Goal: Entertainment & Leisure: Consume media (video, audio)

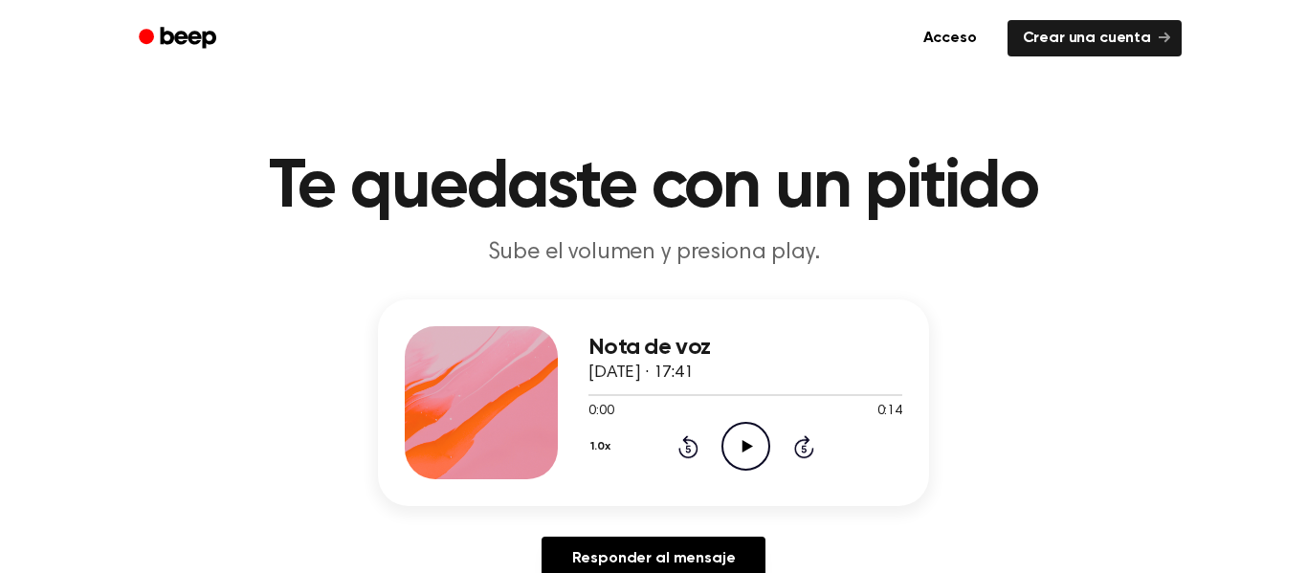
click at [742, 445] on icon at bounding box center [747, 446] width 11 height 12
click at [737, 446] on icon "Pause Audio" at bounding box center [745, 446] width 49 height 49
click at [739, 453] on icon "Play Audio" at bounding box center [745, 446] width 49 height 49
click at [740, 451] on icon "Pause Audio" at bounding box center [745, 446] width 49 height 49
click at [718, 500] on div "Nota de voz [DATE] · 17:41 0:03 0:14 Su navegador no soporta el elemento [objec…" at bounding box center [653, 402] width 551 height 207
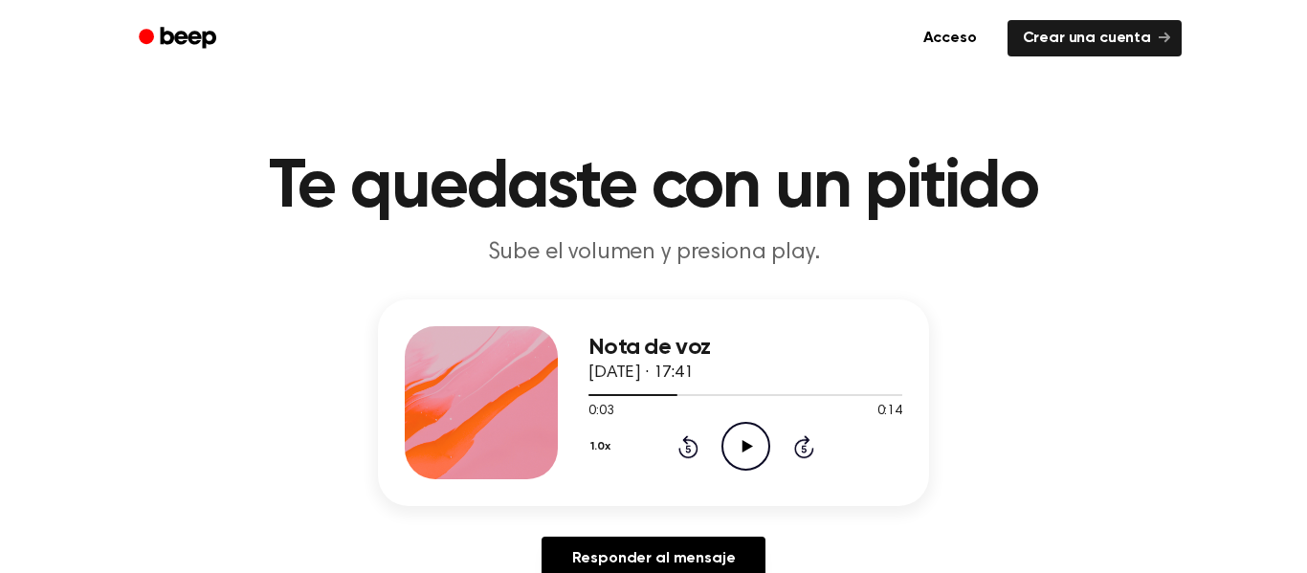
click at [738, 428] on icon "Play Audio" at bounding box center [745, 446] width 49 height 49
click at [734, 423] on icon "Pause Audio" at bounding box center [745, 446] width 49 height 49
click at [729, 436] on icon "Play Audio" at bounding box center [745, 446] width 49 height 49
click at [724, 437] on icon "Pause Audio" at bounding box center [745, 446] width 49 height 49
click at [692, 399] on div at bounding box center [745, 394] width 314 height 15
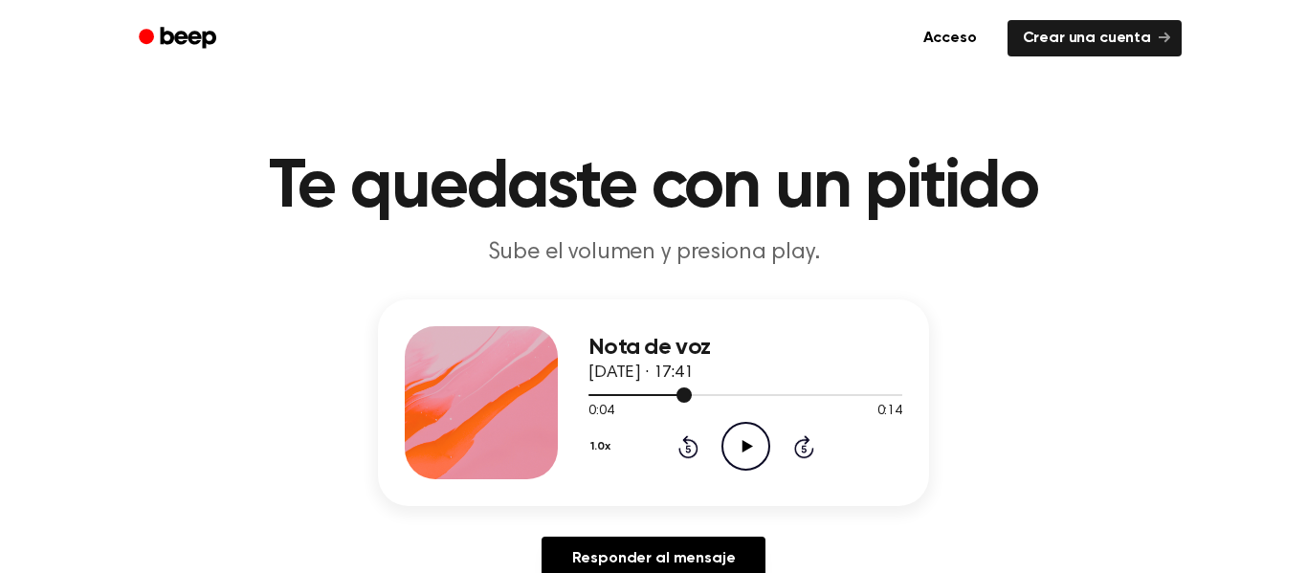
click at [744, 456] on icon "Play Audio" at bounding box center [745, 446] width 49 height 49
click at [727, 443] on icon "Pause Audio" at bounding box center [745, 446] width 49 height 49
click at [755, 452] on icon "Play Audio" at bounding box center [745, 446] width 49 height 49
click at [751, 446] on icon "Pause Audio" at bounding box center [745, 446] width 49 height 49
click at [710, 399] on div at bounding box center [745, 394] width 314 height 15
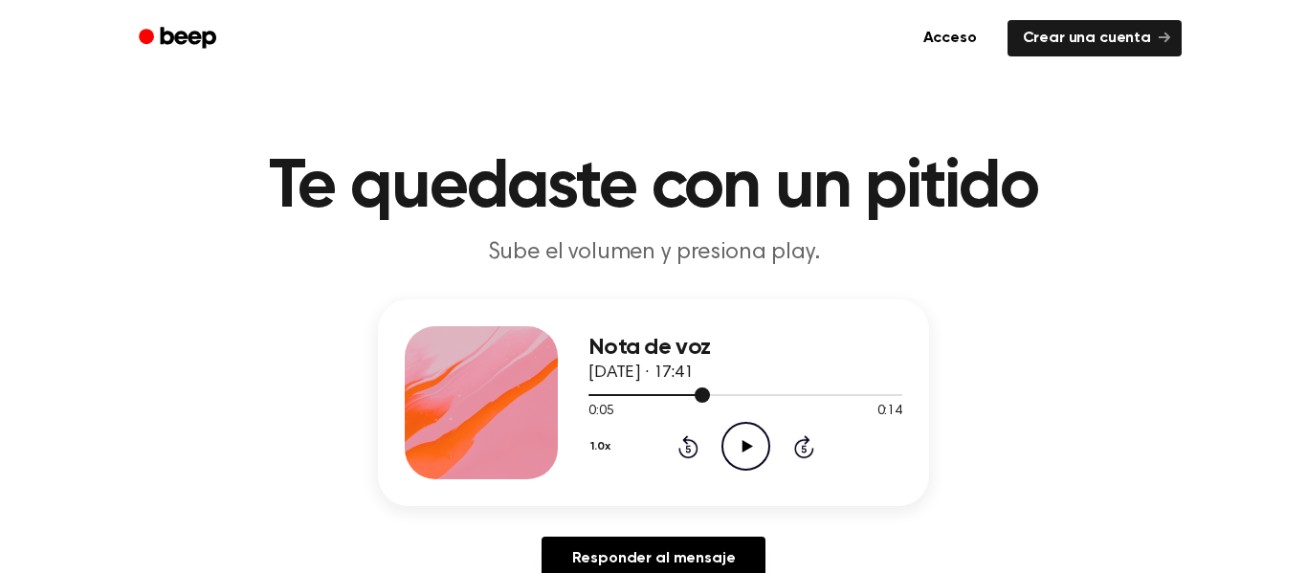
click at [662, 395] on div at bounding box center [649, 395] width 122 height 2
click at [721, 449] on icon "Play Audio" at bounding box center [745, 446] width 49 height 49
click at [748, 460] on icon "Pause Audio" at bounding box center [745, 446] width 49 height 49
click at [741, 455] on icon "Play Audio" at bounding box center [745, 446] width 49 height 49
click at [737, 450] on icon "Pause Audio" at bounding box center [745, 446] width 49 height 49
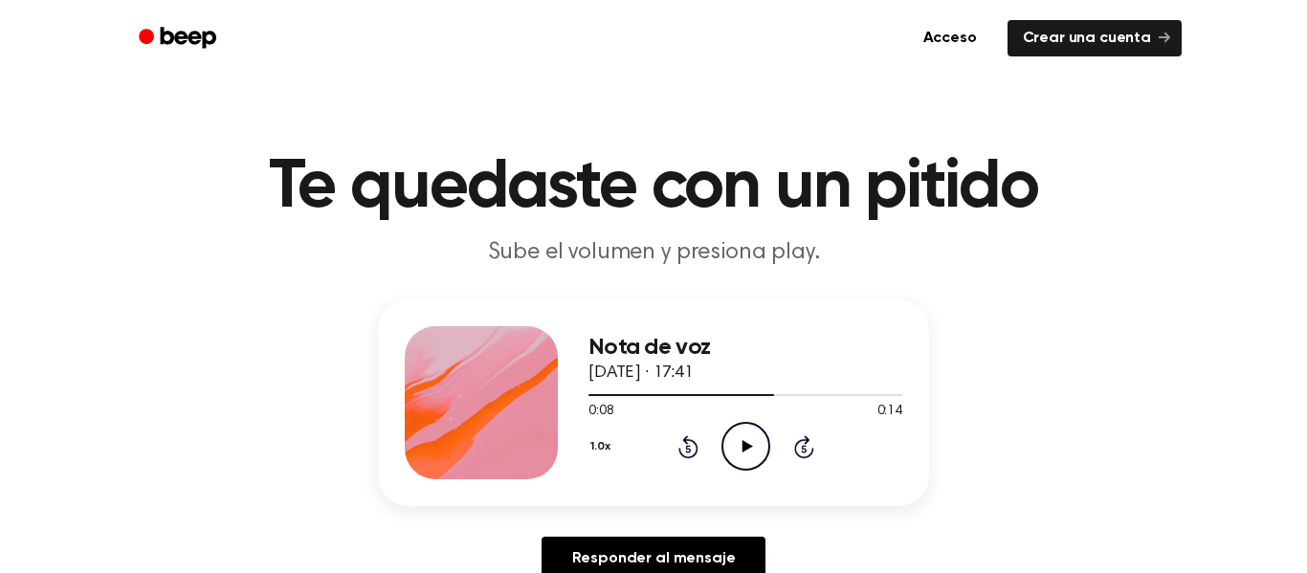
click at [746, 450] on icon "Play Audio" at bounding box center [745, 446] width 49 height 49
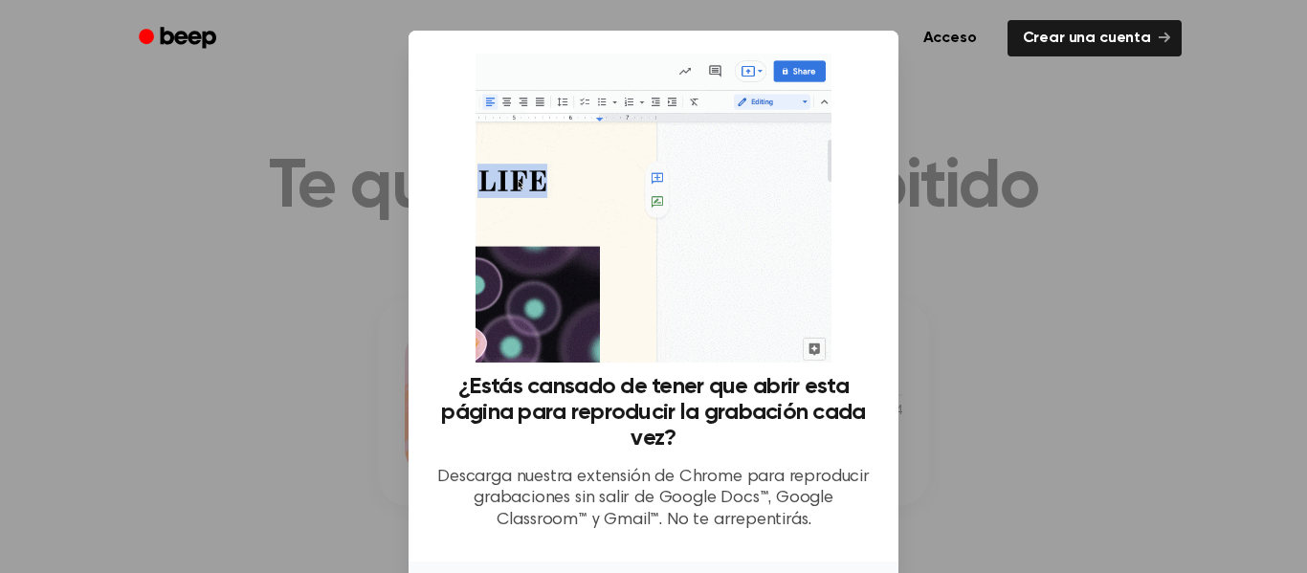
click at [939, 121] on div at bounding box center [653, 286] width 1307 height 573
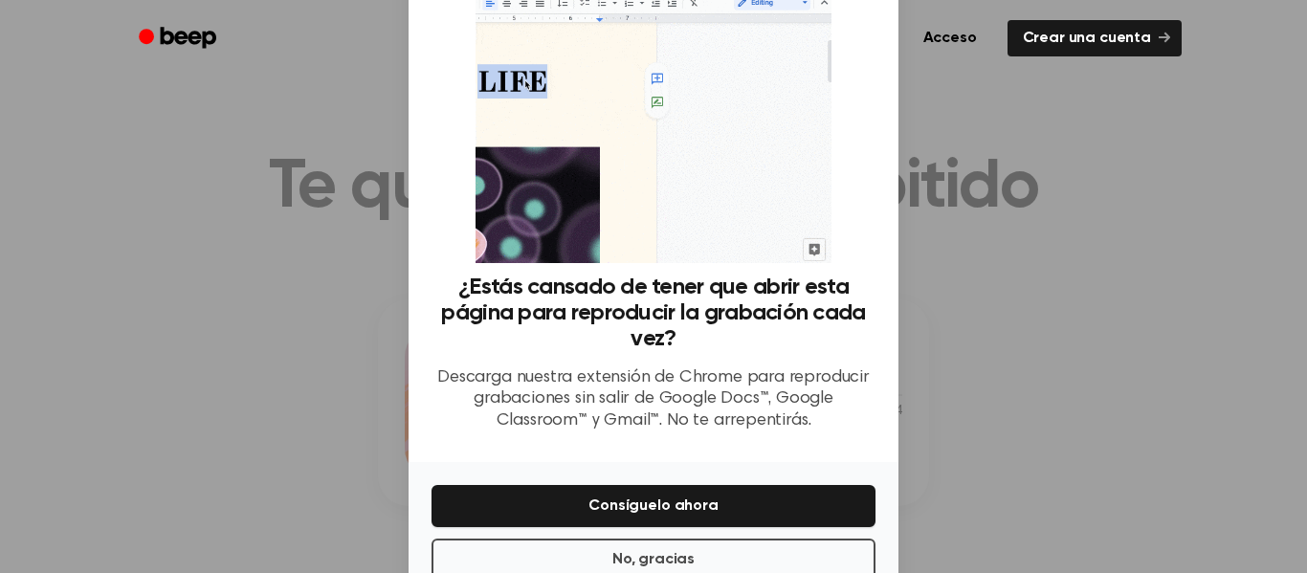
scroll to position [149, 0]
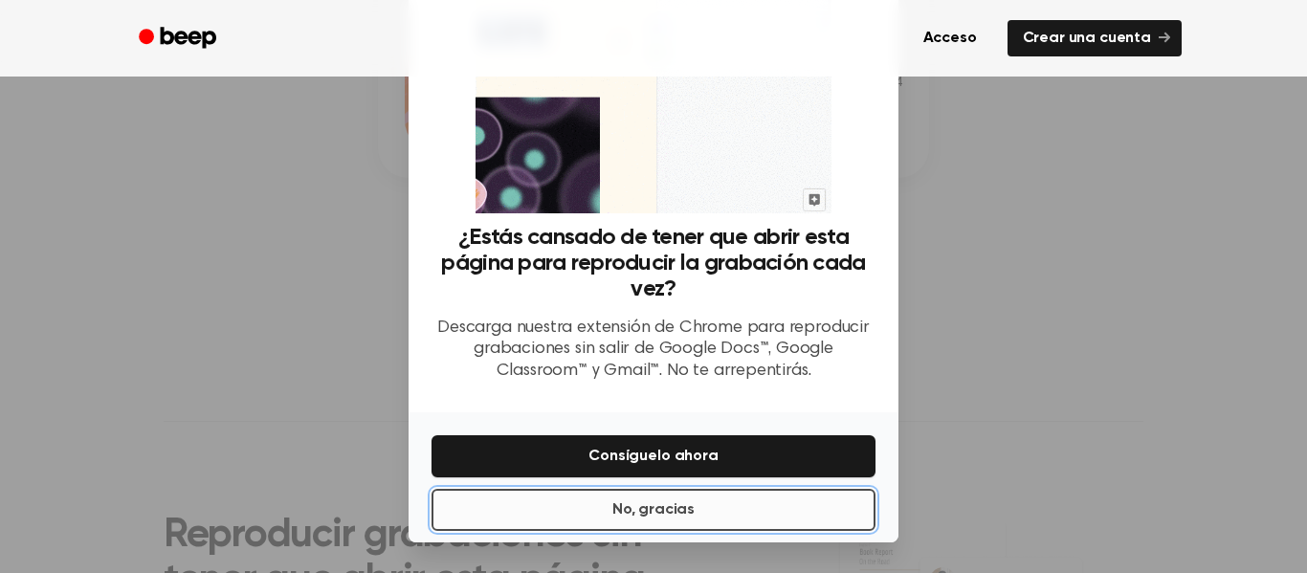
click at [761, 528] on button "No, gracias" at bounding box center [654, 510] width 444 height 42
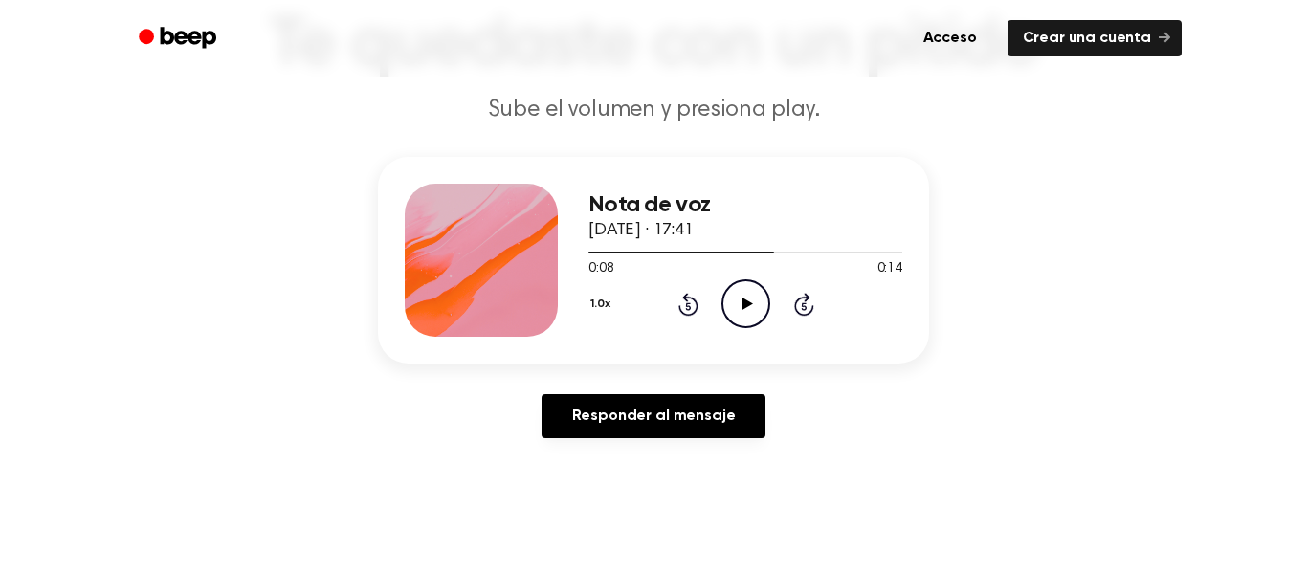
scroll to position [145, 0]
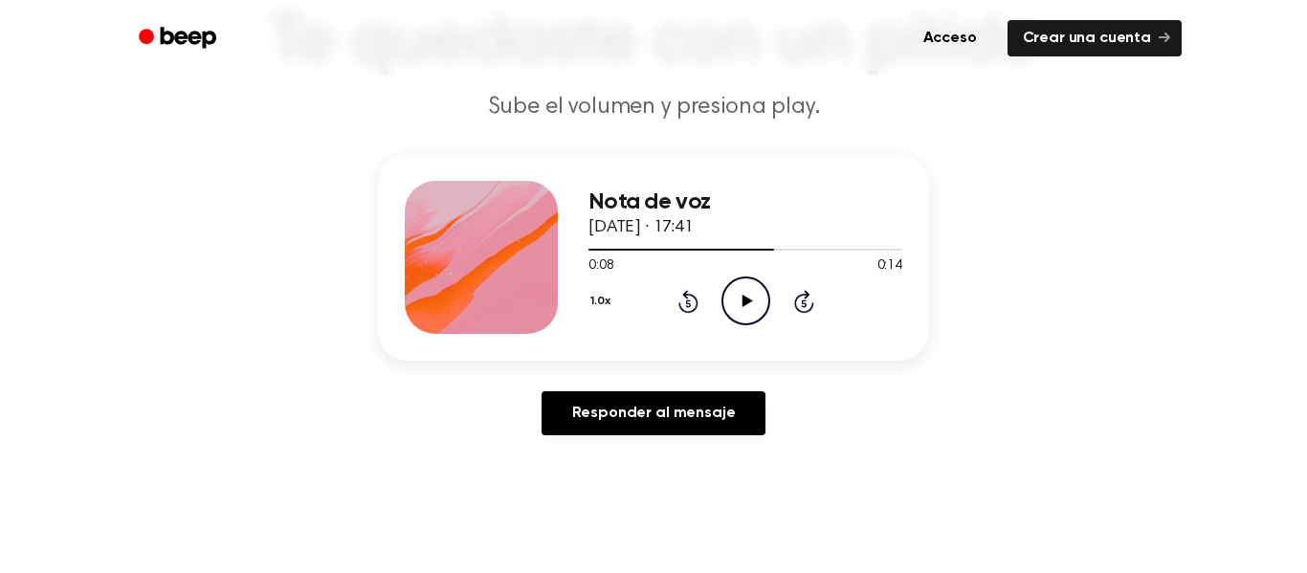
click at [768, 319] on icon "Play Audio" at bounding box center [745, 301] width 49 height 49
click at [733, 304] on icon "Pause Audio" at bounding box center [745, 301] width 49 height 49
click at [763, 248] on div at bounding box center [745, 248] width 314 height 15
click at [731, 250] on div at bounding box center [675, 250] width 174 height 2
click at [760, 291] on icon "Play Audio" at bounding box center [745, 301] width 49 height 49
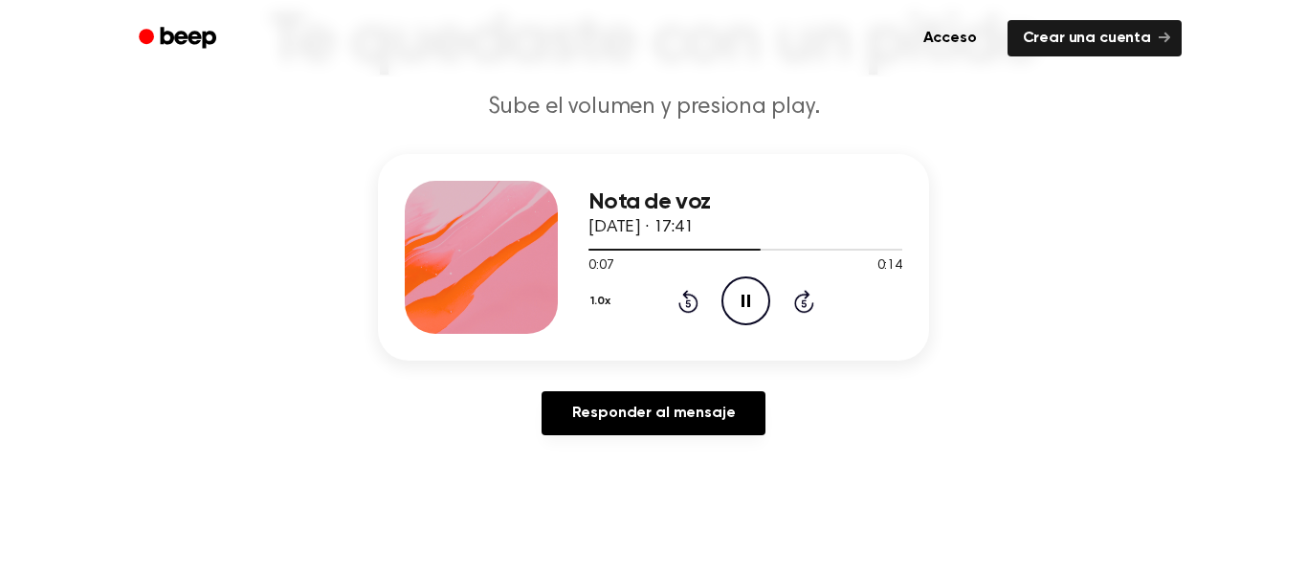
click at [745, 312] on icon "Pause Audio" at bounding box center [745, 301] width 49 height 49
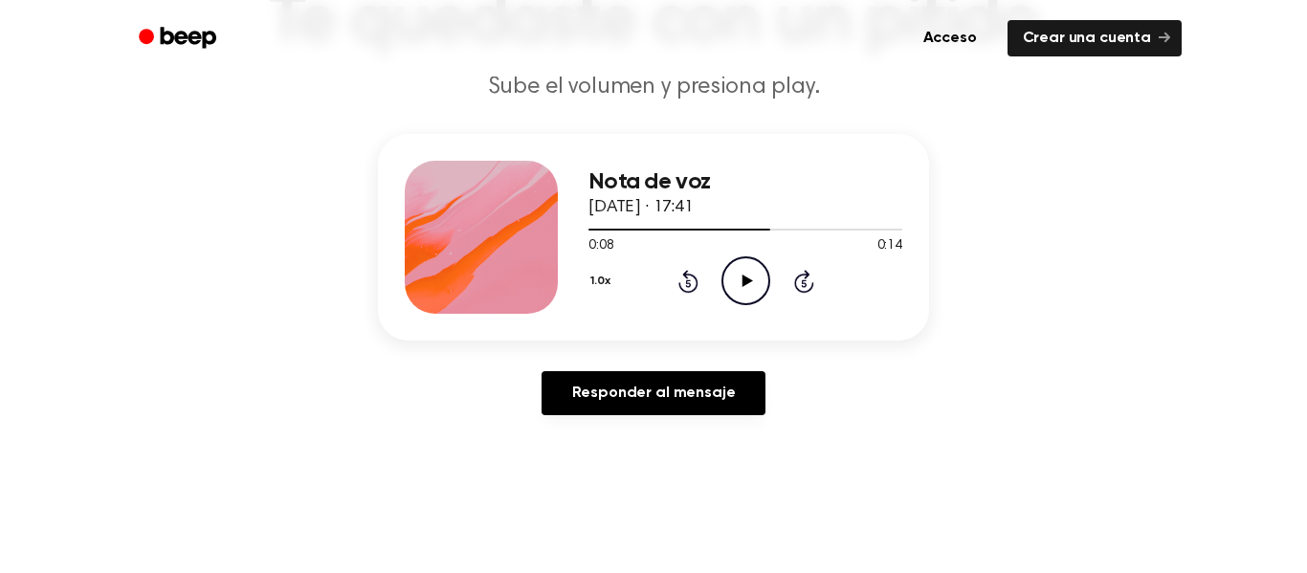
scroll to position [166, 0]
click at [735, 295] on icon "Play Audio" at bounding box center [745, 279] width 49 height 49
click at [743, 290] on icon "Pause Audio" at bounding box center [745, 279] width 49 height 49
click at [732, 272] on icon "Play Audio" at bounding box center [745, 279] width 49 height 49
click at [728, 275] on icon "Pause Audio" at bounding box center [745, 279] width 49 height 49
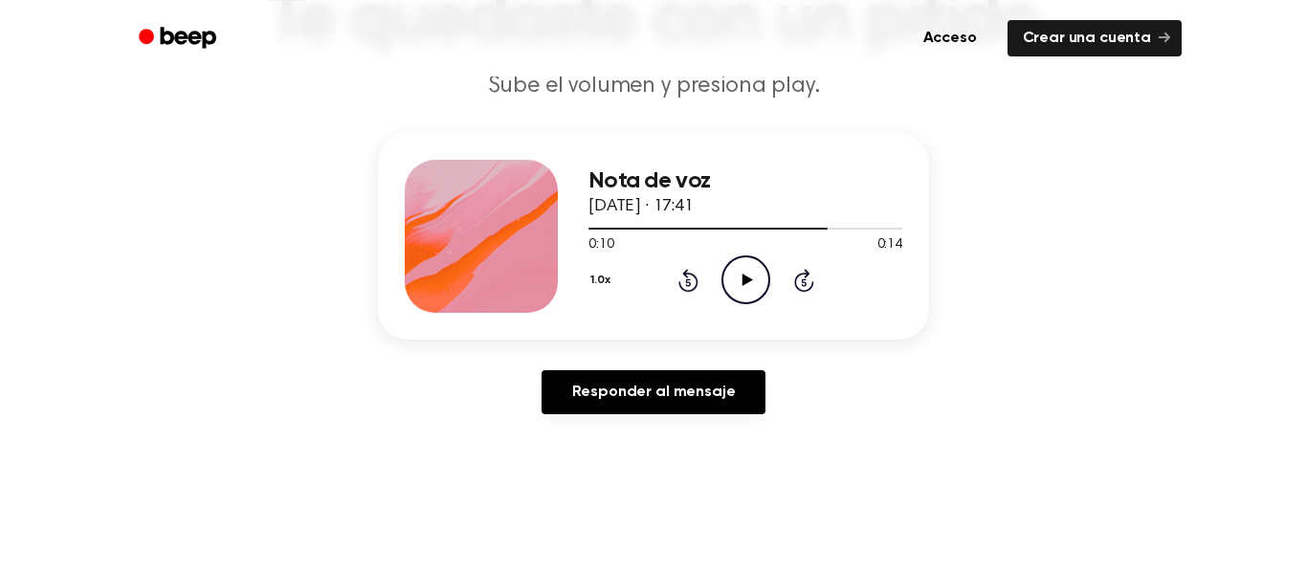
click at [728, 272] on icon "Play Audio" at bounding box center [745, 279] width 49 height 49
click at [725, 272] on icon "Pause Audio" at bounding box center [745, 279] width 49 height 49
click at [724, 272] on icon "Play Audio" at bounding box center [745, 279] width 49 height 49
click at [723, 271] on circle at bounding box center [745, 279] width 47 height 47
click at [722, 270] on icon "Play Audio" at bounding box center [745, 279] width 49 height 49
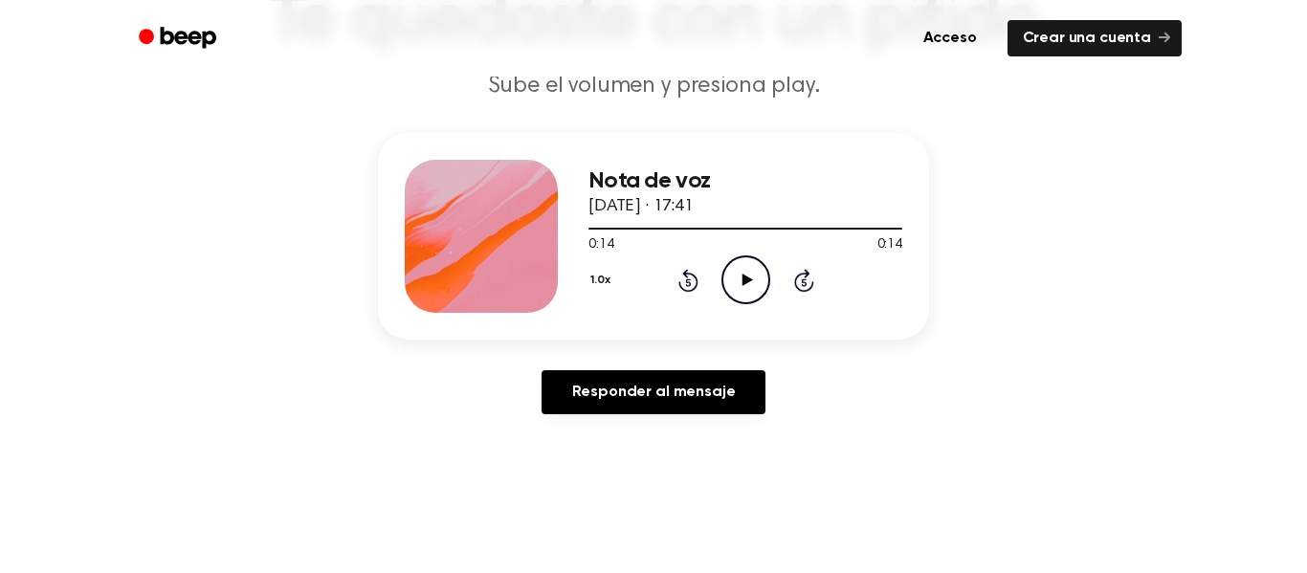
click at [743, 288] on icon "Play Audio" at bounding box center [745, 279] width 49 height 49
click at [743, 284] on icon at bounding box center [746, 280] width 9 height 12
click at [666, 227] on div at bounding box center [745, 227] width 314 height 15
click at [608, 229] on div at bounding box center [627, 229] width 78 height 2
click at [745, 291] on icon "Play Audio" at bounding box center [745, 279] width 49 height 49
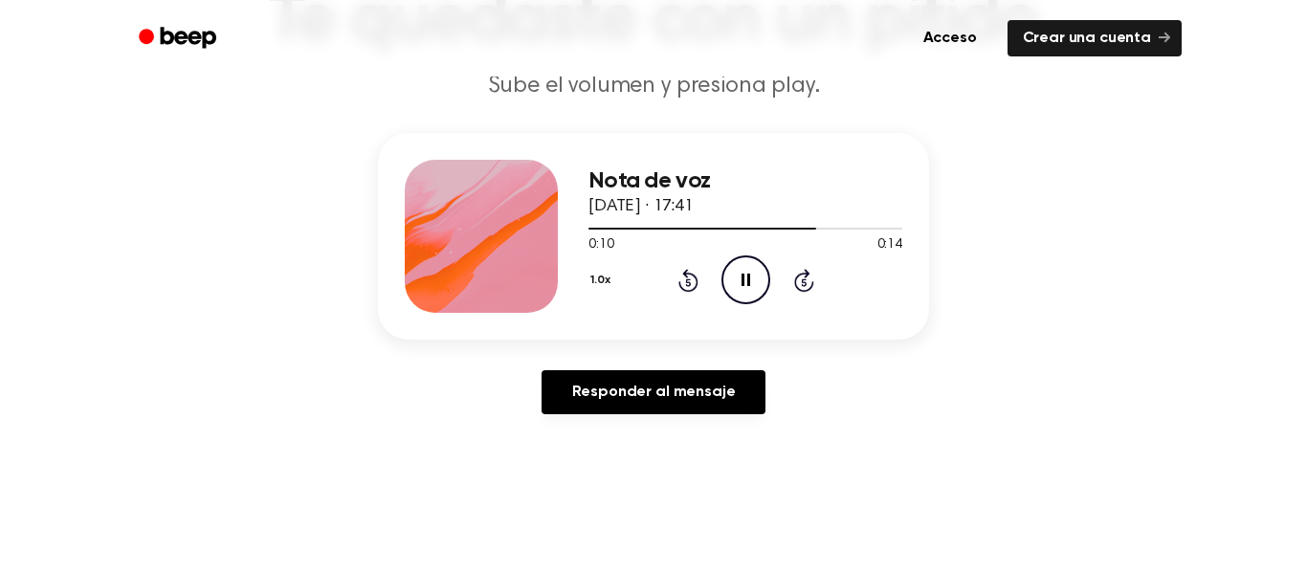
click at [742, 282] on icon at bounding box center [746, 280] width 9 height 12
click at [743, 279] on icon at bounding box center [747, 280] width 11 height 12
click at [740, 299] on icon "Pause Audio" at bounding box center [745, 279] width 49 height 49
click at [583, 227] on div "Nota de voz [DATE] · 17:41 0:11 0:14 Su navegador no soporta el elemento [objec…" at bounding box center [653, 236] width 551 height 207
click at [599, 213] on font "[DATE] · 17:41" at bounding box center [640, 206] width 105 height 17
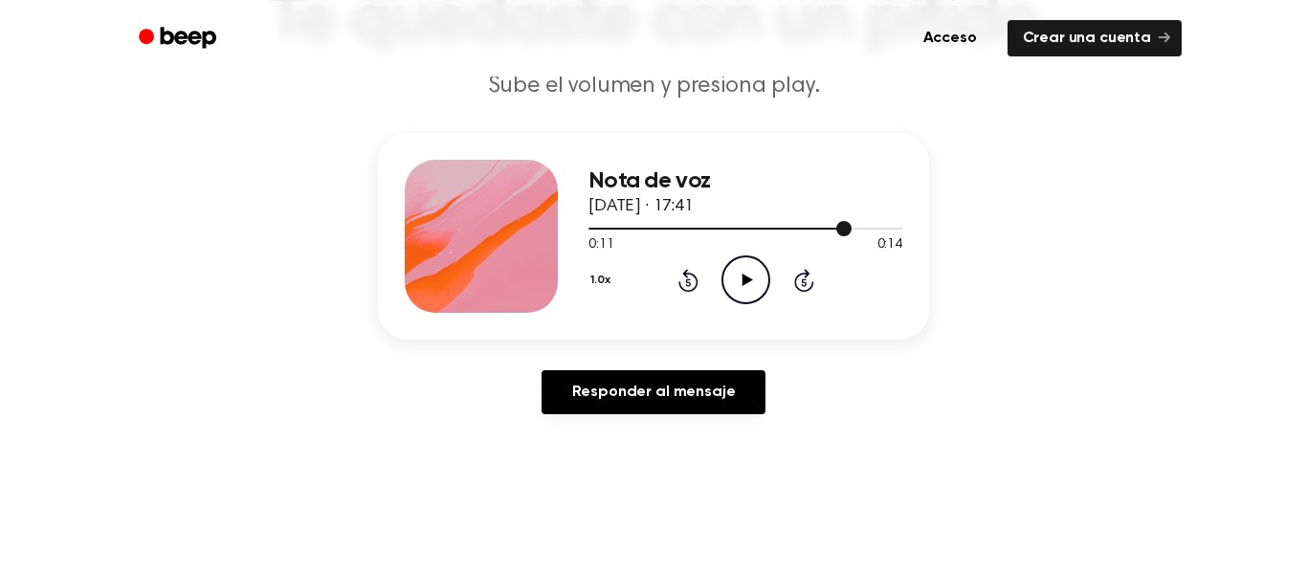
click at [598, 231] on div at bounding box center [745, 227] width 314 height 15
drag, startPoint x: 618, startPoint y: 250, endPoint x: 674, endPoint y: 253, distance: 55.6
click at [674, 253] on div "0:00 0:14" at bounding box center [745, 245] width 314 height 20
click at [748, 274] on icon "Play Audio" at bounding box center [745, 279] width 49 height 49
click at [746, 274] on icon at bounding box center [746, 280] width 9 height 12
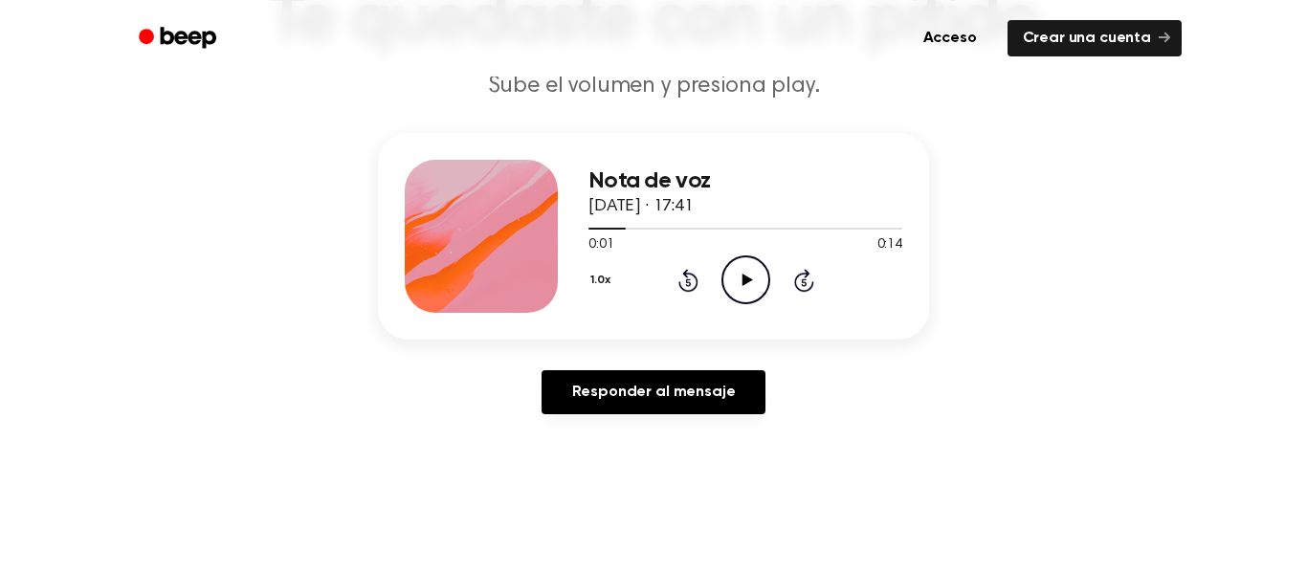
click at [736, 277] on icon "Play Audio" at bounding box center [745, 279] width 49 height 49
click at [737, 279] on icon "Pause Audio" at bounding box center [745, 279] width 49 height 49
click at [739, 277] on icon "Play Audio" at bounding box center [745, 279] width 49 height 49
click at [738, 277] on icon "Pause Audio" at bounding box center [745, 279] width 49 height 49
click at [735, 273] on icon "Play Audio" at bounding box center [745, 279] width 49 height 49
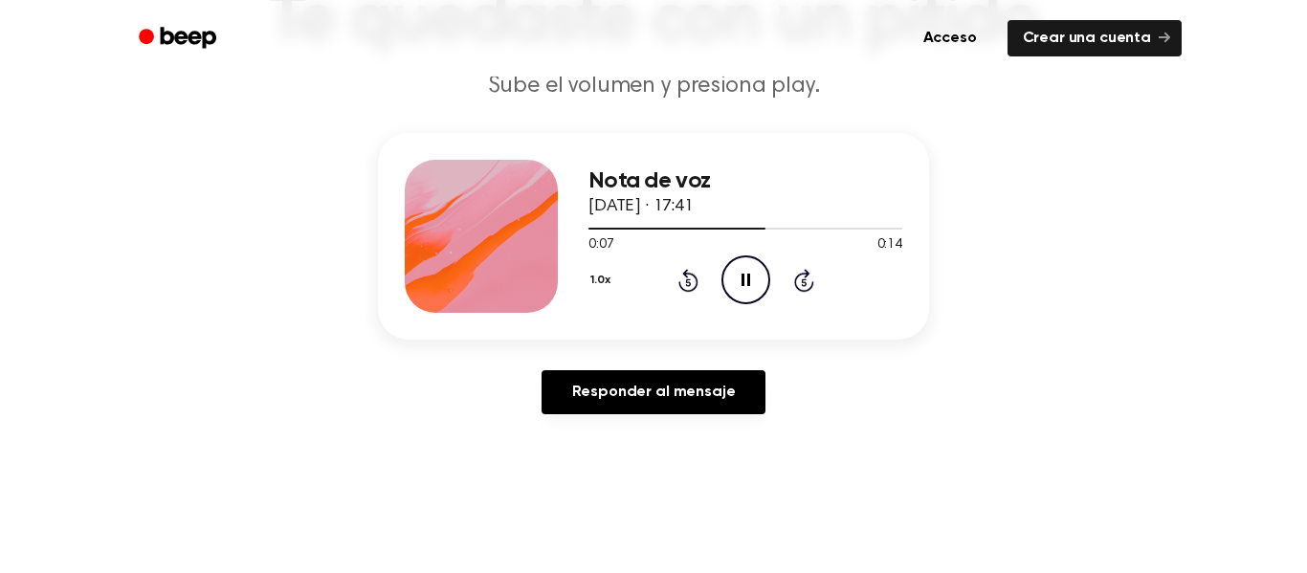
click at [735, 273] on icon "Pause Audio" at bounding box center [745, 279] width 49 height 49
click at [731, 272] on icon "Play Audio" at bounding box center [745, 279] width 49 height 49
click at [731, 278] on icon "Play Audio" at bounding box center [745, 279] width 49 height 49
click at [731, 278] on icon "Pause Audio" at bounding box center [745, 279] width 49 height 49
